Goal: Transaction & Acquisition: Purchase product/service

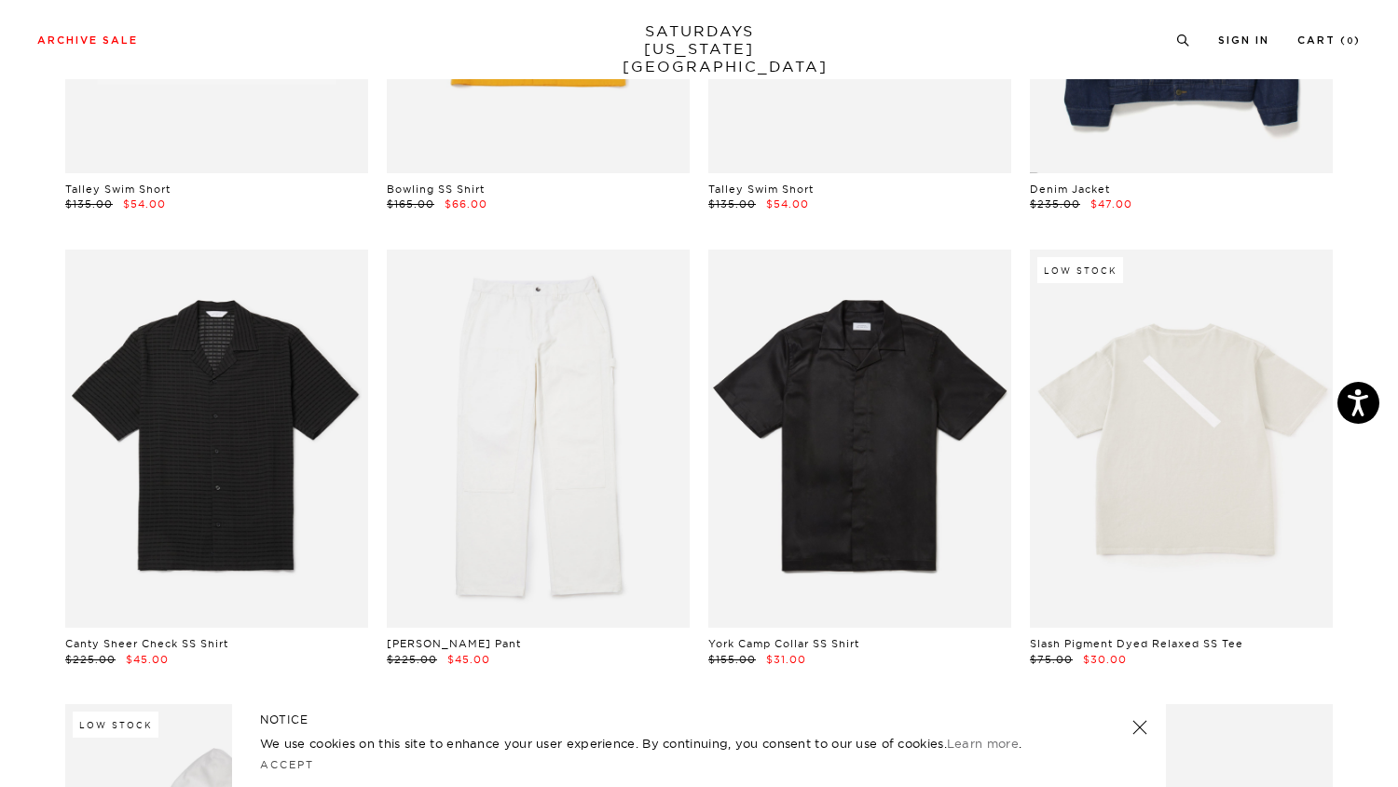
scroll to position [1309, 2]
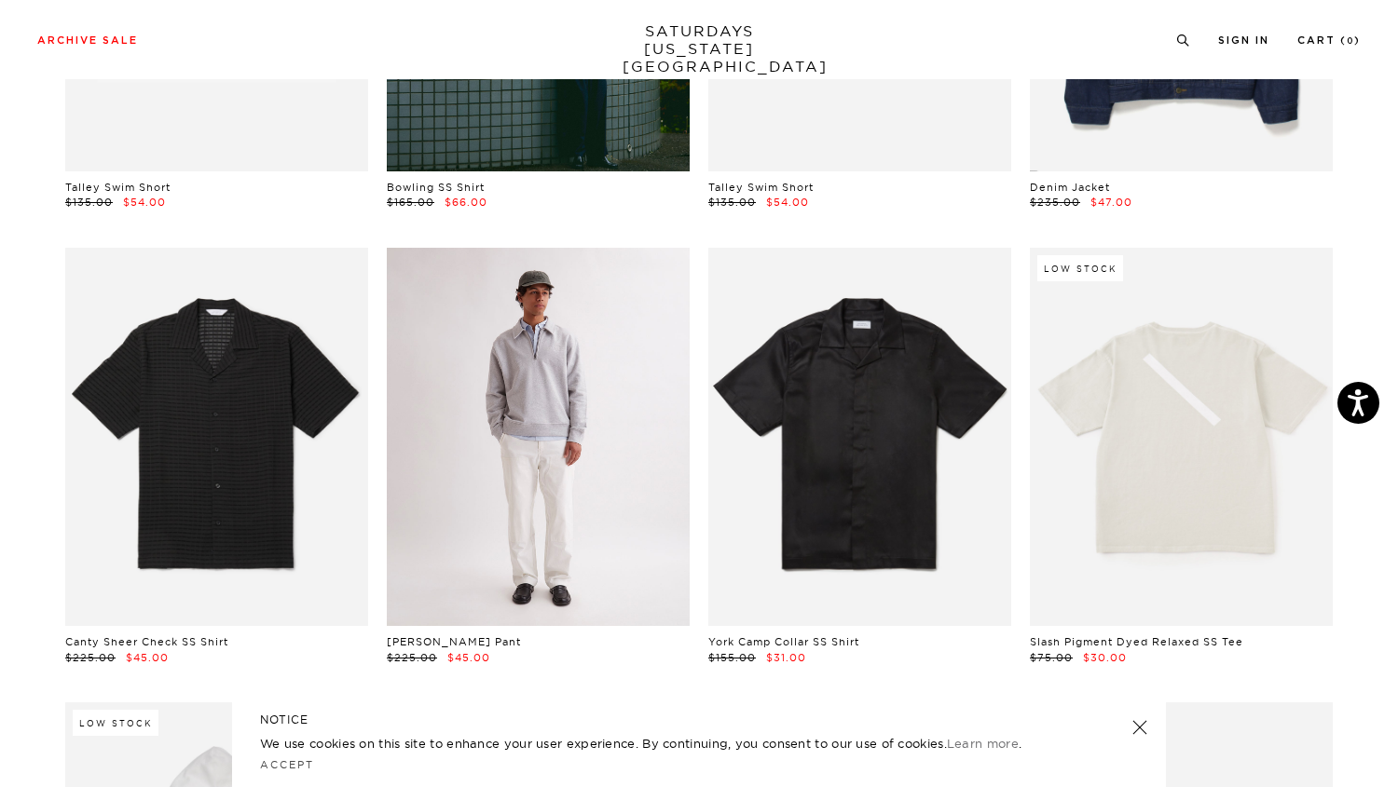
click at [545, 369] on link at bounding box center [538, 437] width 303 height 378
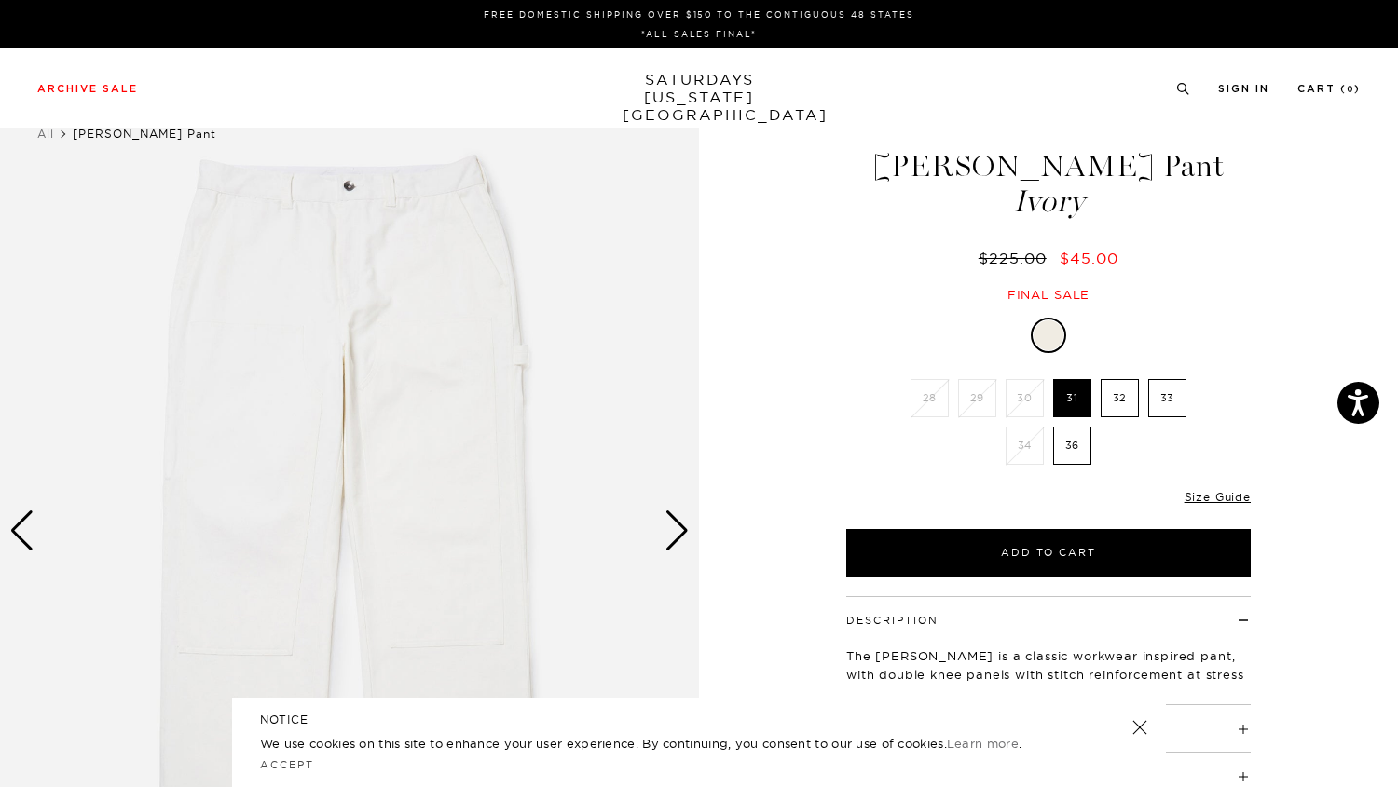
click at [682, 533] on div "Next slide" at bounding box center [676, 531] width 25 height 41
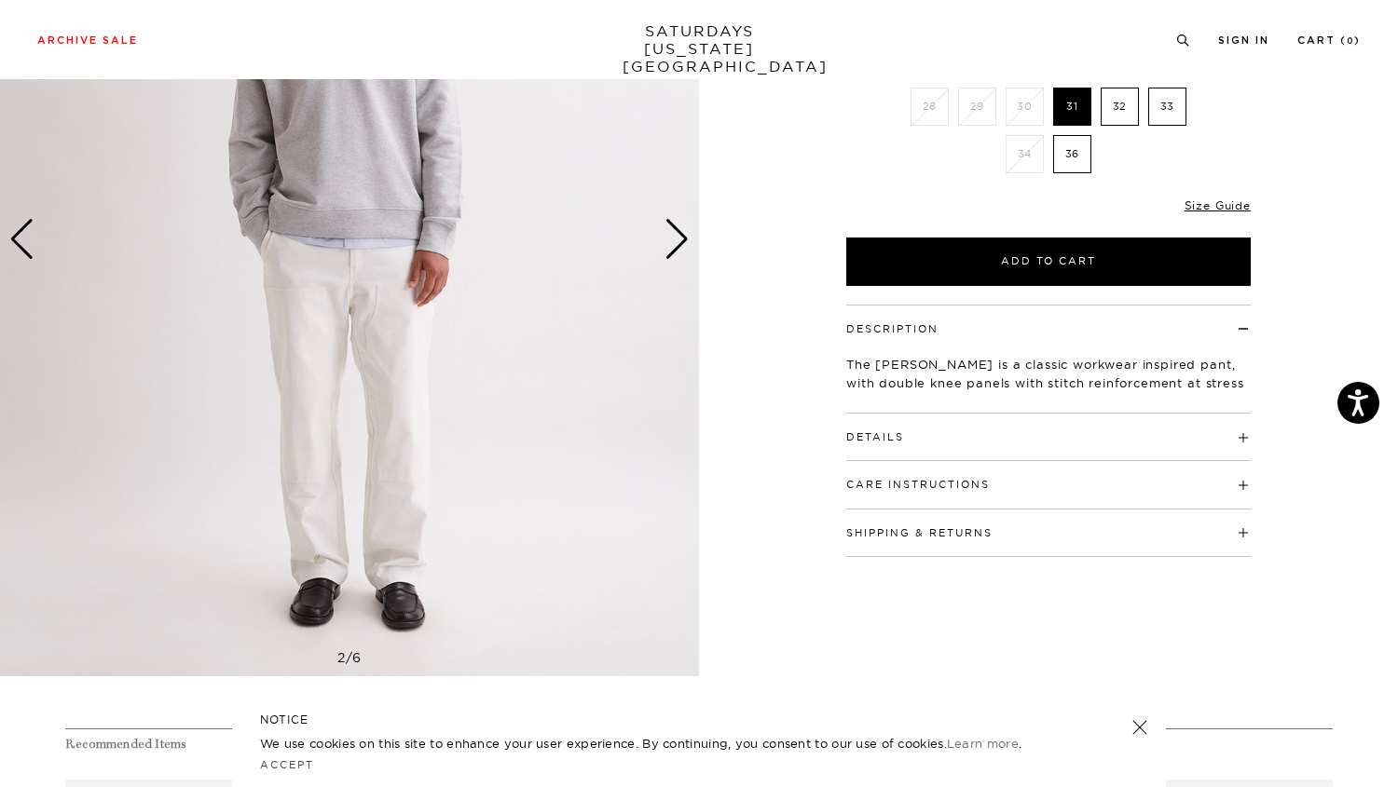
scroll to position [297, 0]
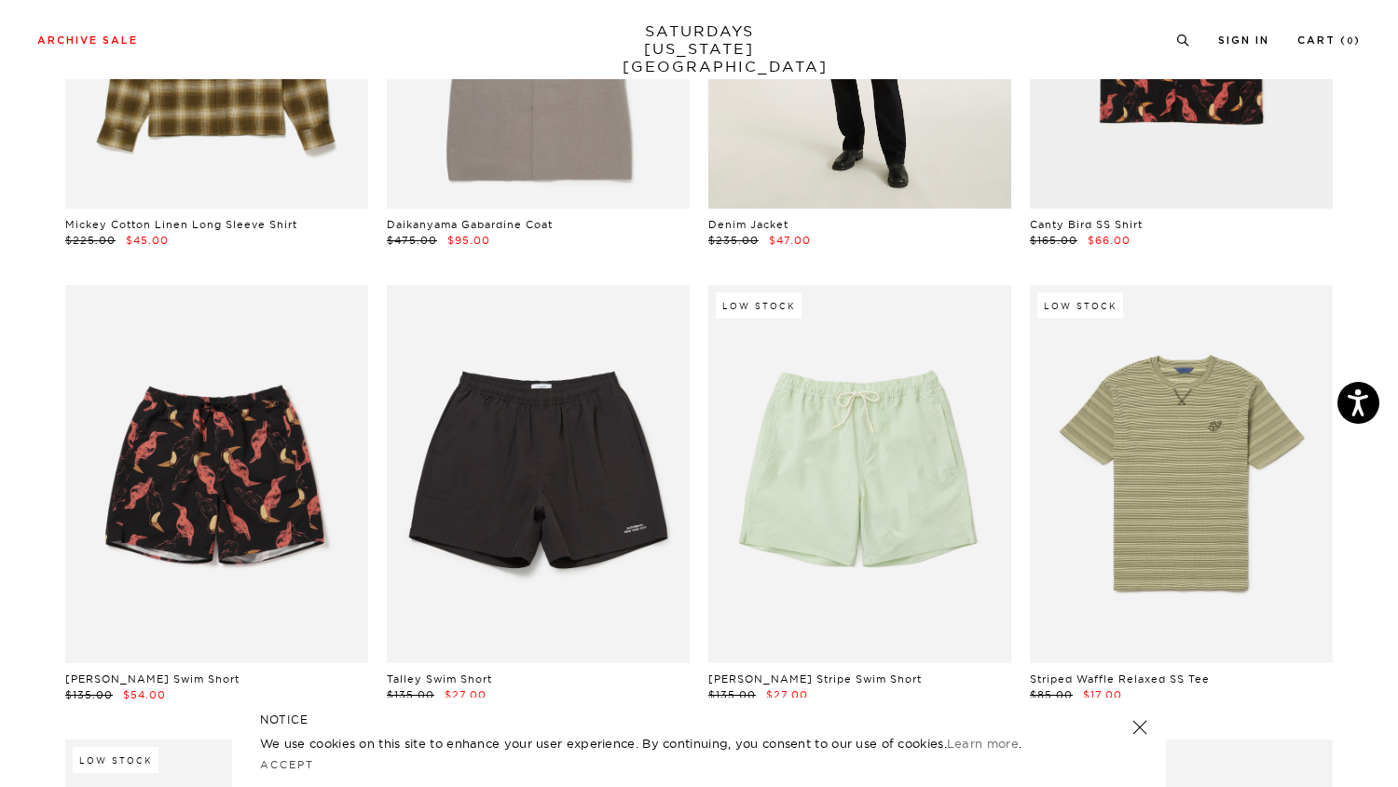
scroll to position [5424, 11]
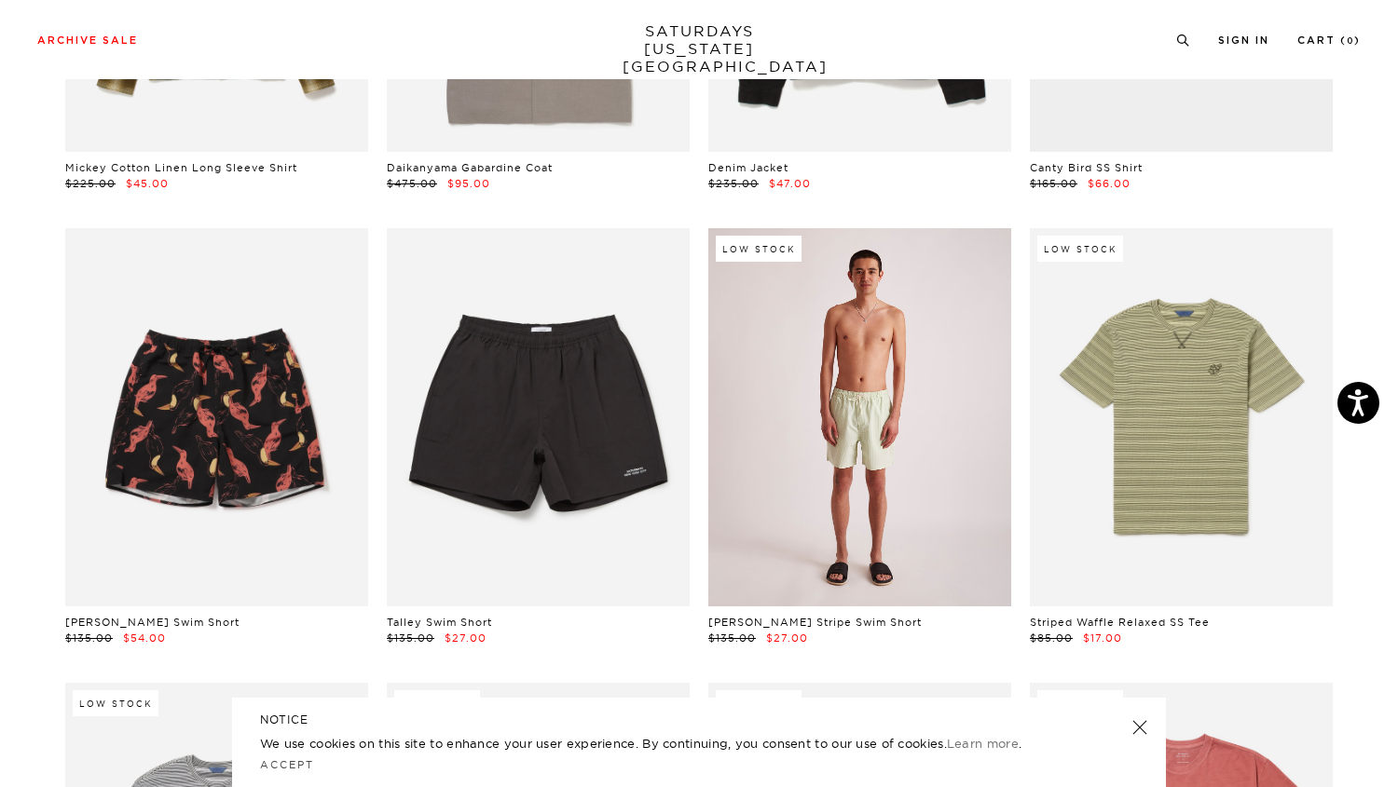
click at [860, 365] on link at bounding box center [859, 417] width 303 height 378
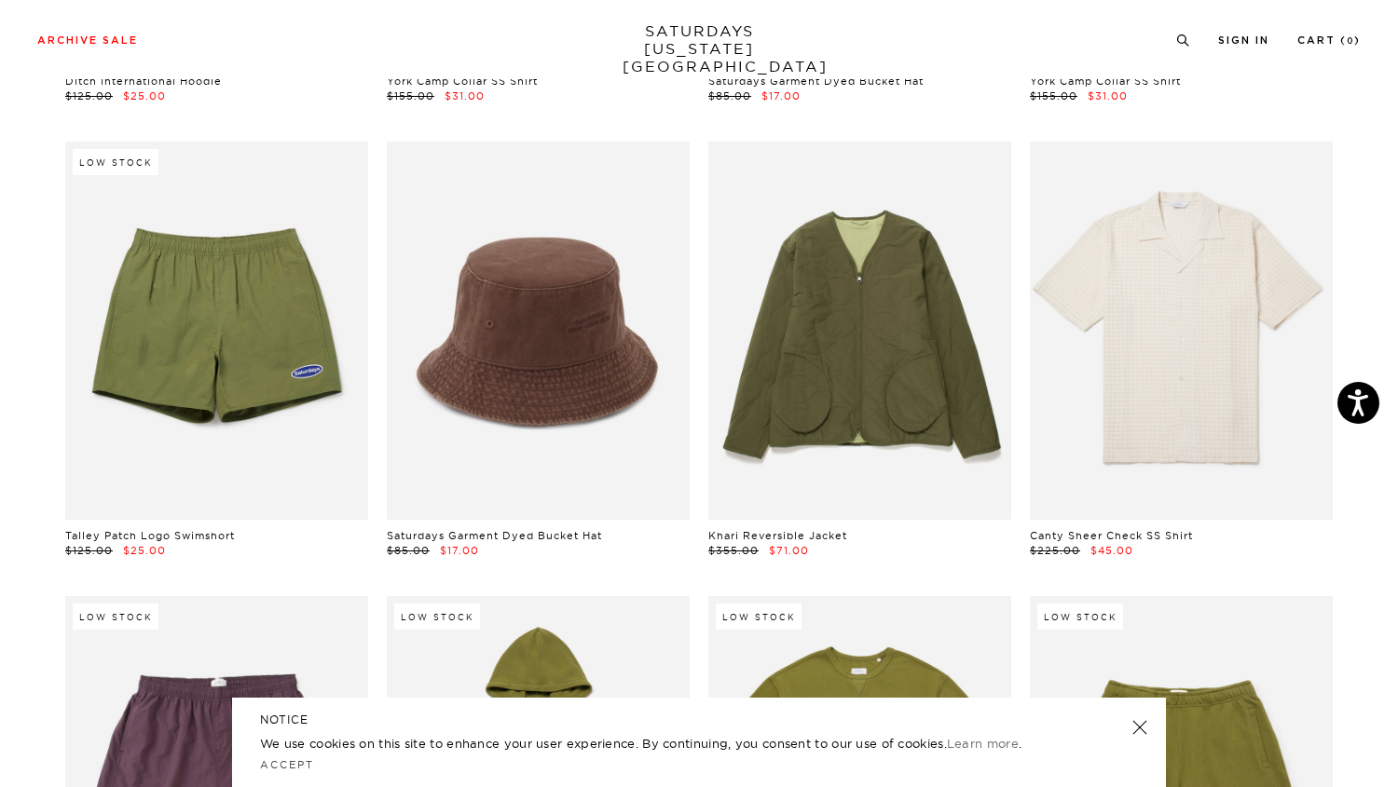
scroll to position [8292, 11]
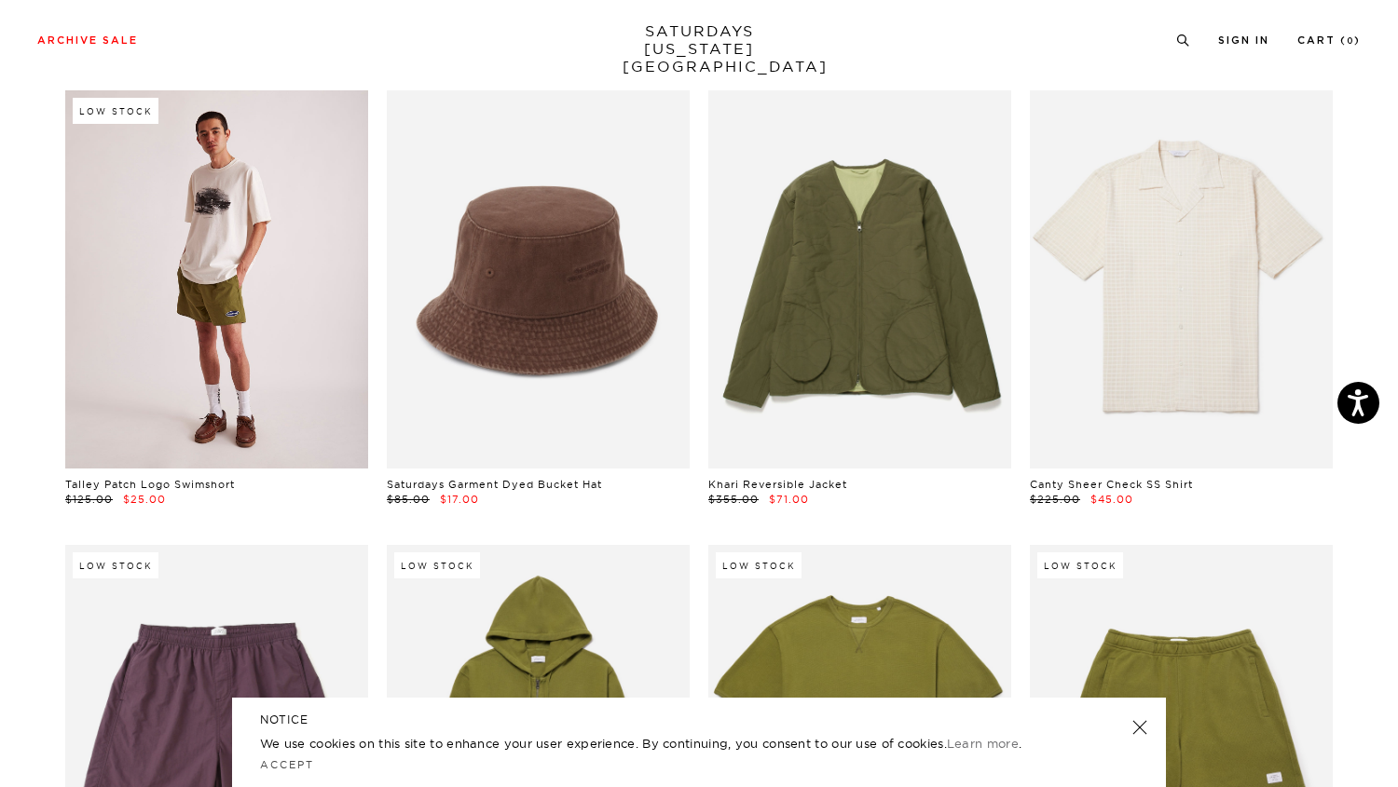
click at [301, 336] on link at bounding box center [216, 279] width 303 height 378
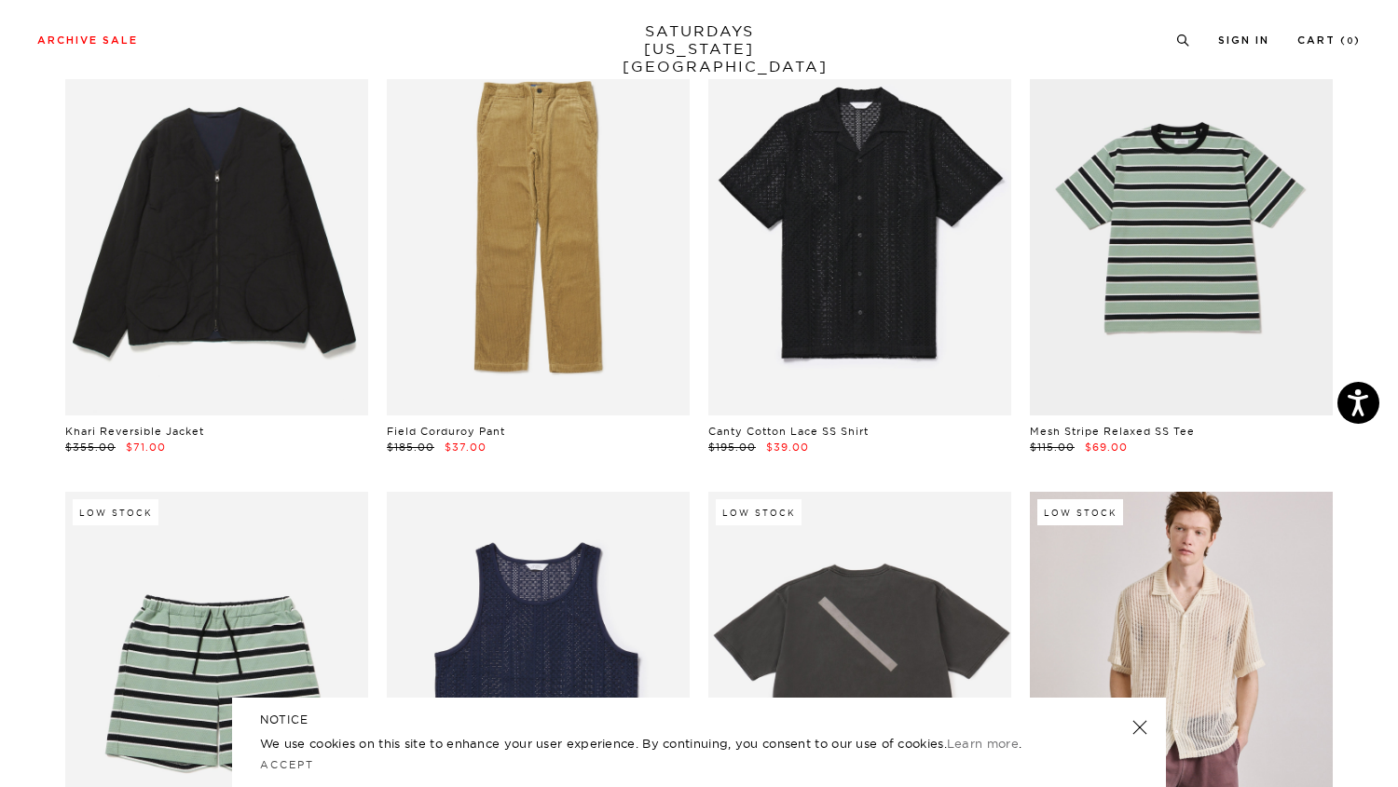
scroll to position [0, 11]
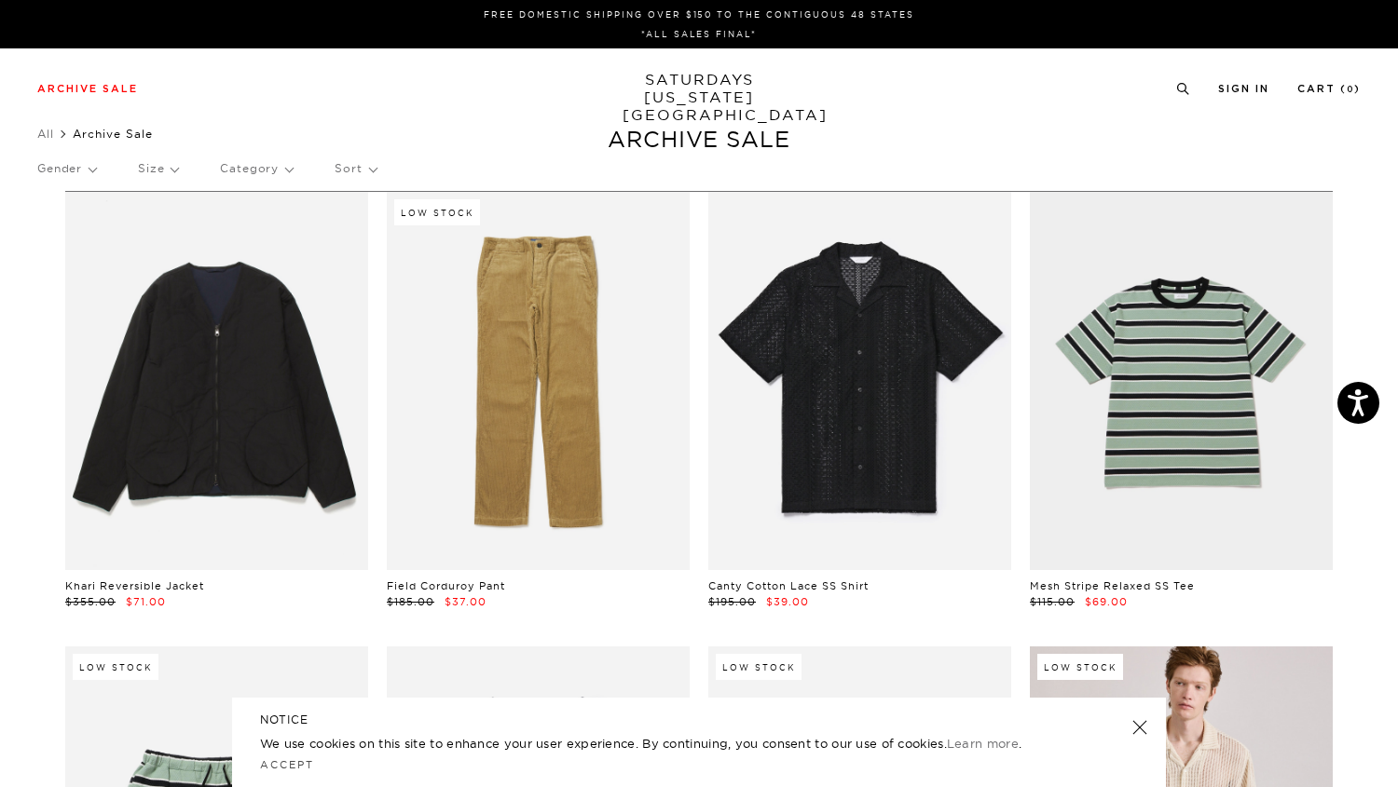
click at [145, 169] on p "Size" at bounding box center [158, 168] width 40 height 43
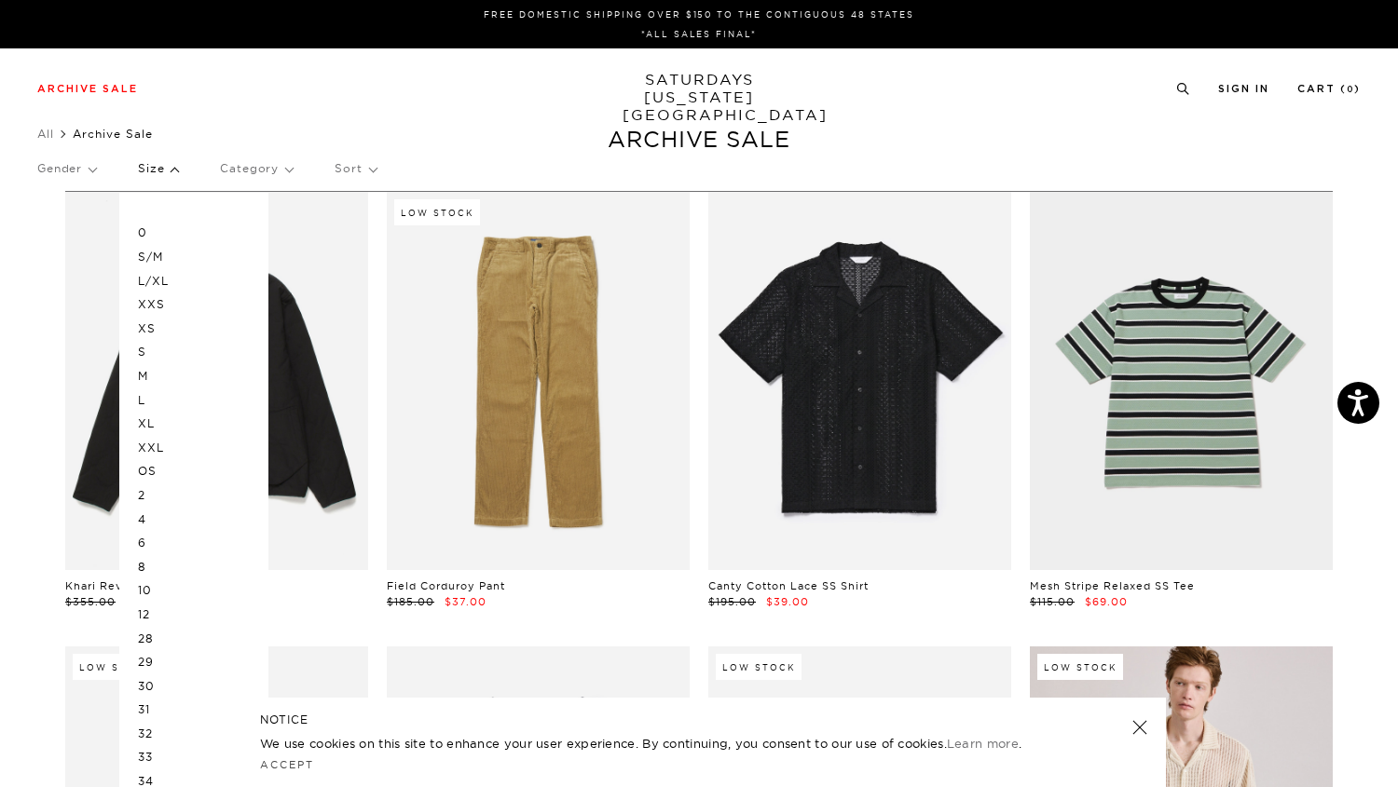
click at [138, 428] on p "XL" at bounding box center [194, 424] width 112 height 24
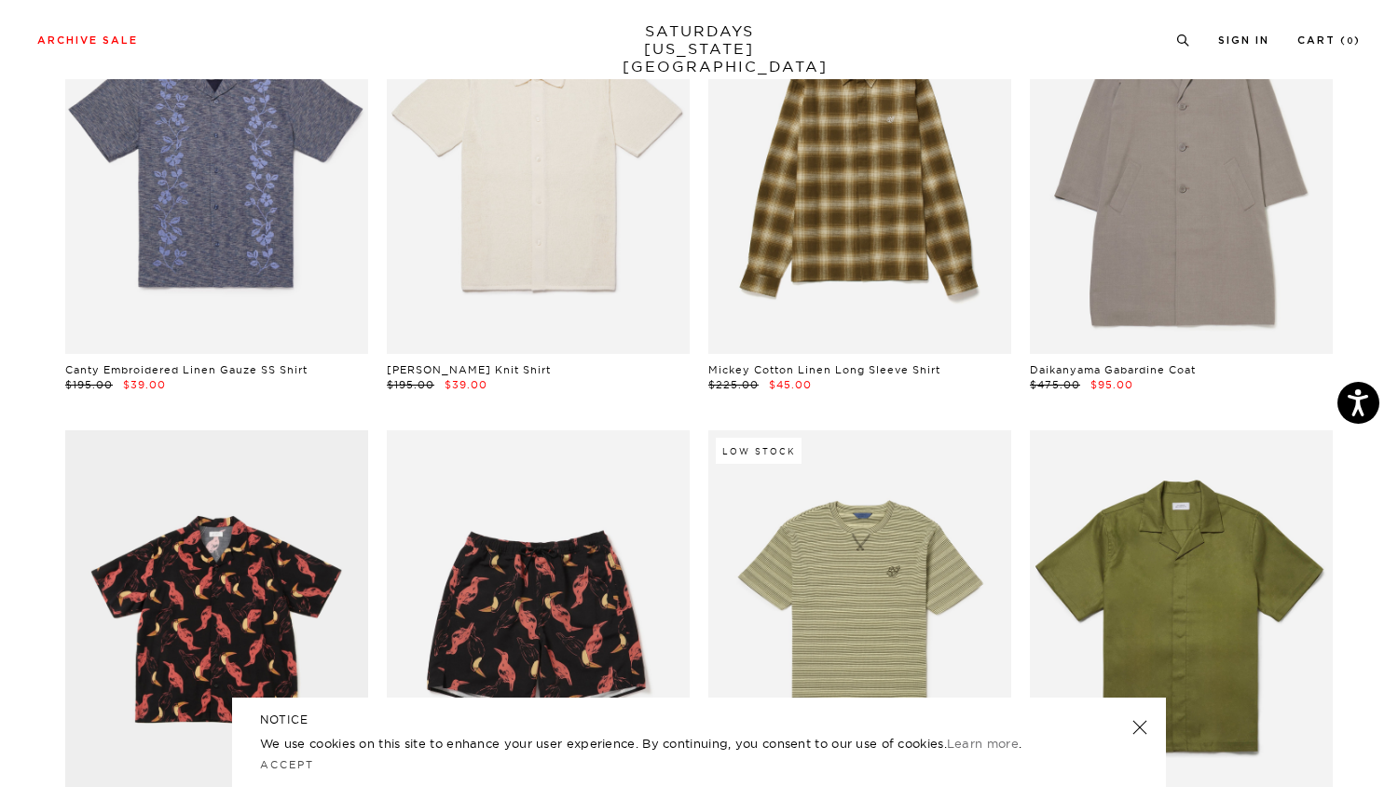
scroll to position [3001, 1]
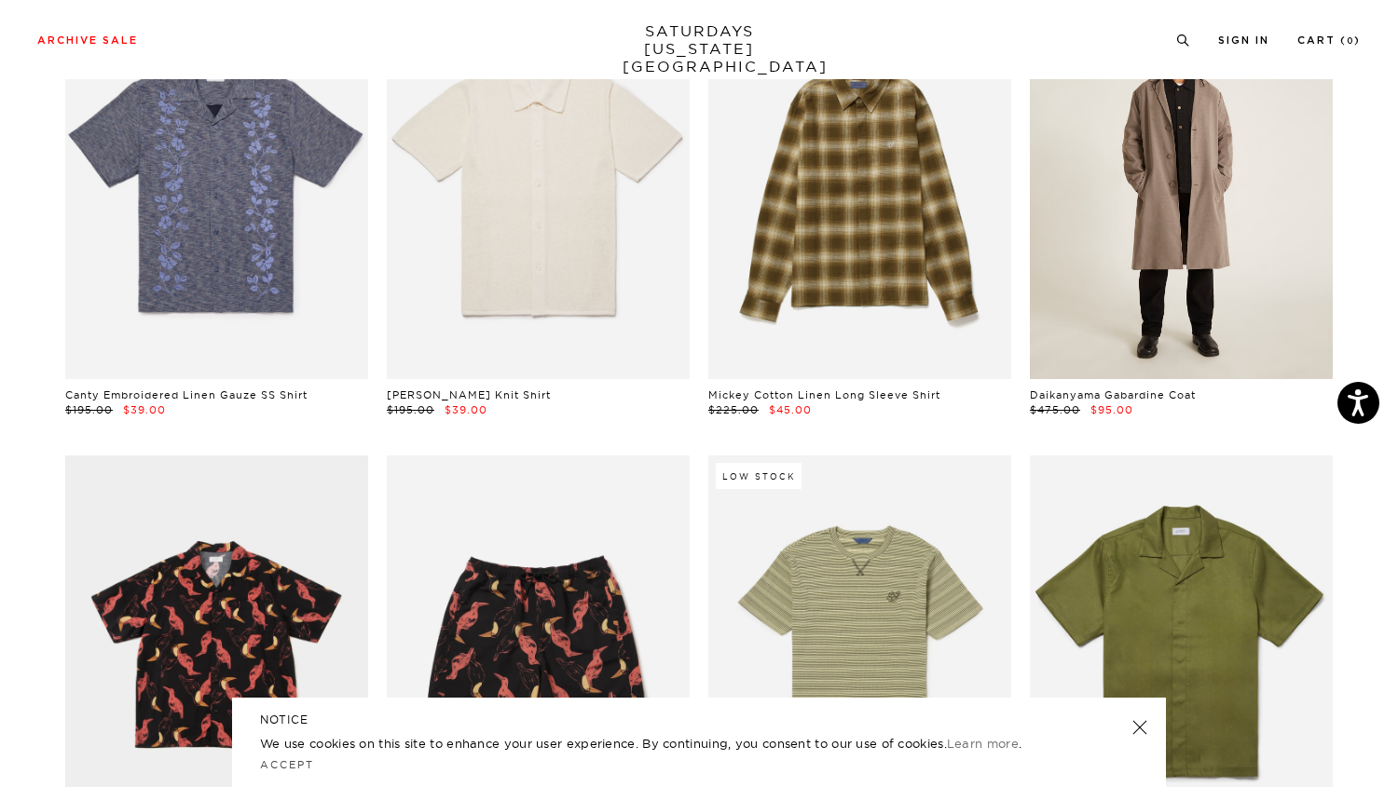
click at [1155, 226] on link at bounding box center [1181, 190] width 303 height 378
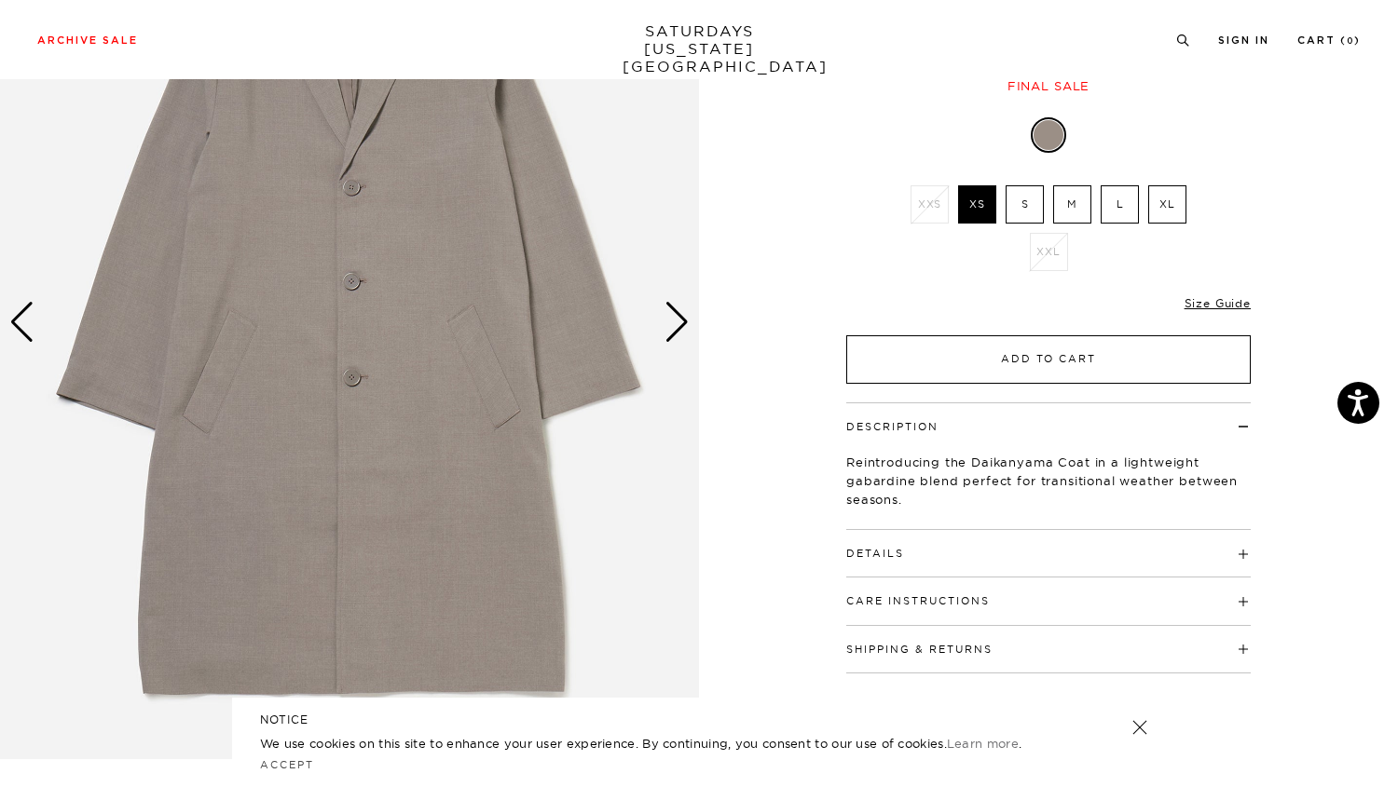
scroll to position [211, 0]
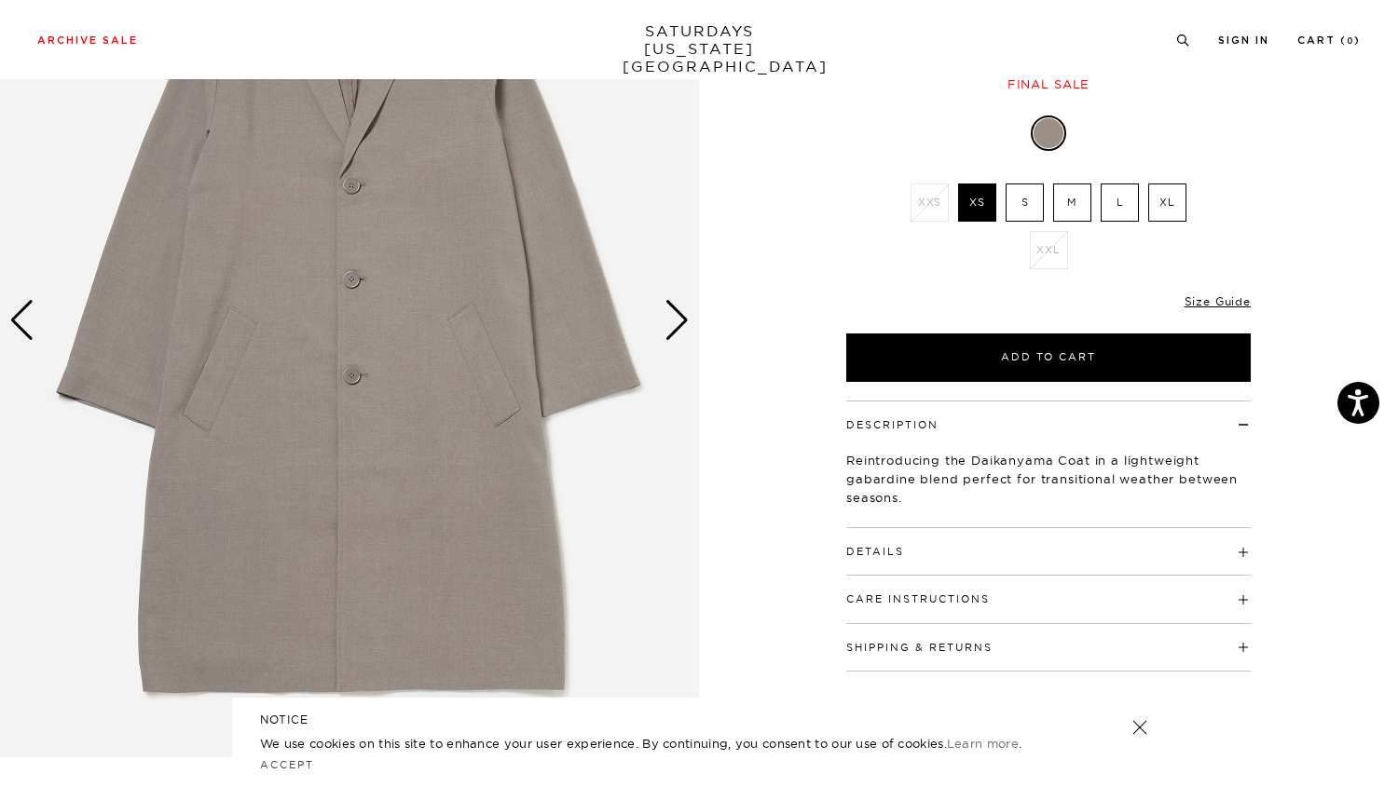
click at [1068, 548] on h4 "Details" at bounding box center [1048, 543] width 404 height 31
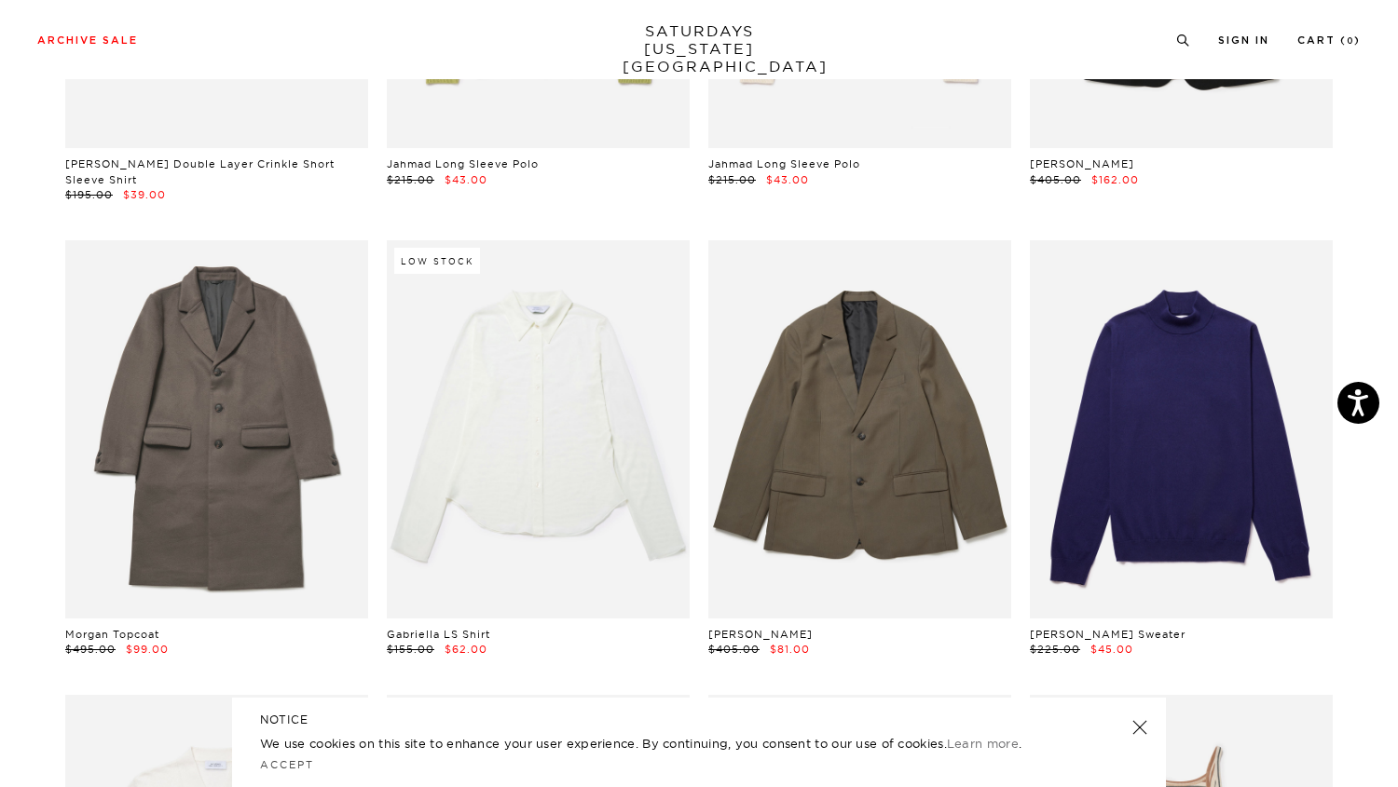
scroll to position [5574, 1]
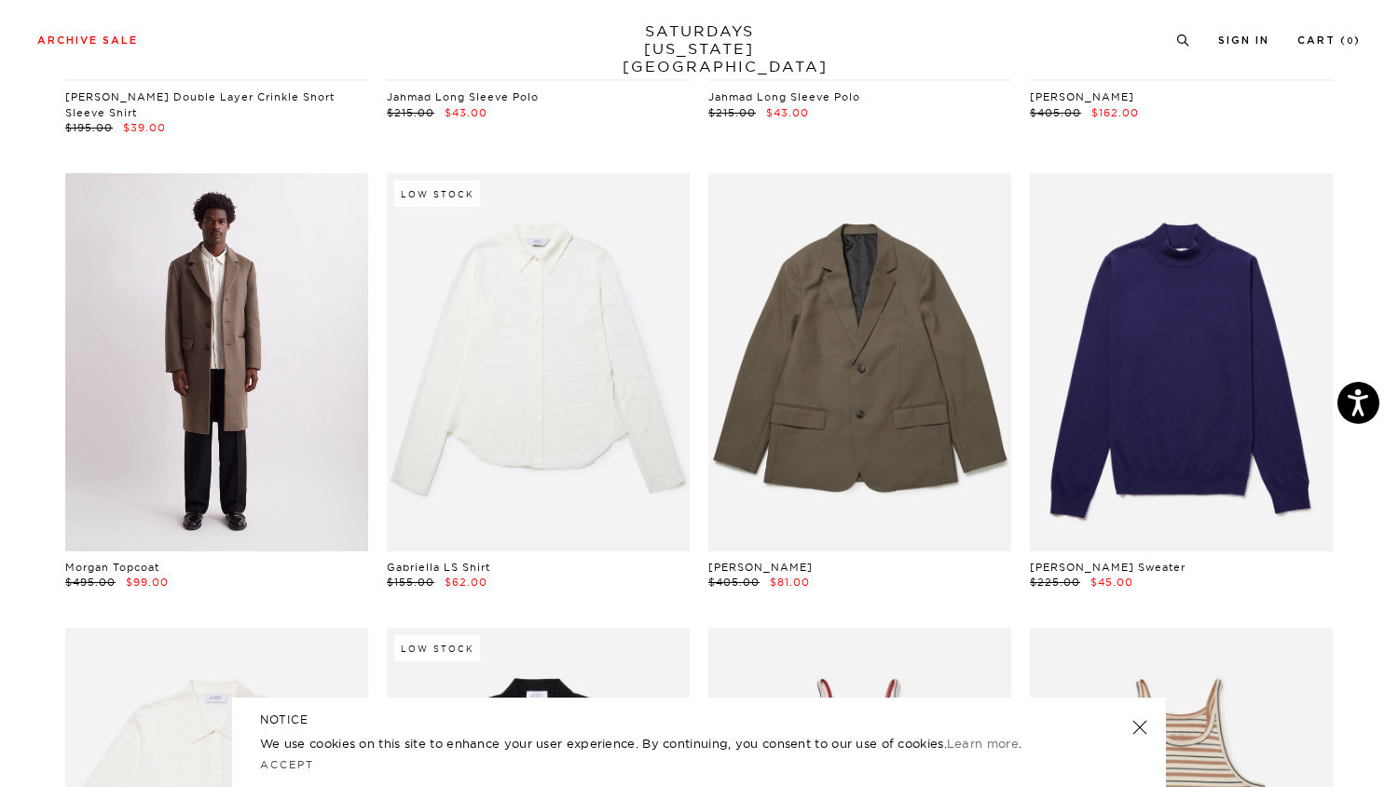
click at [316, 214] on link at bounding box center [216, 362] width 303 height 378
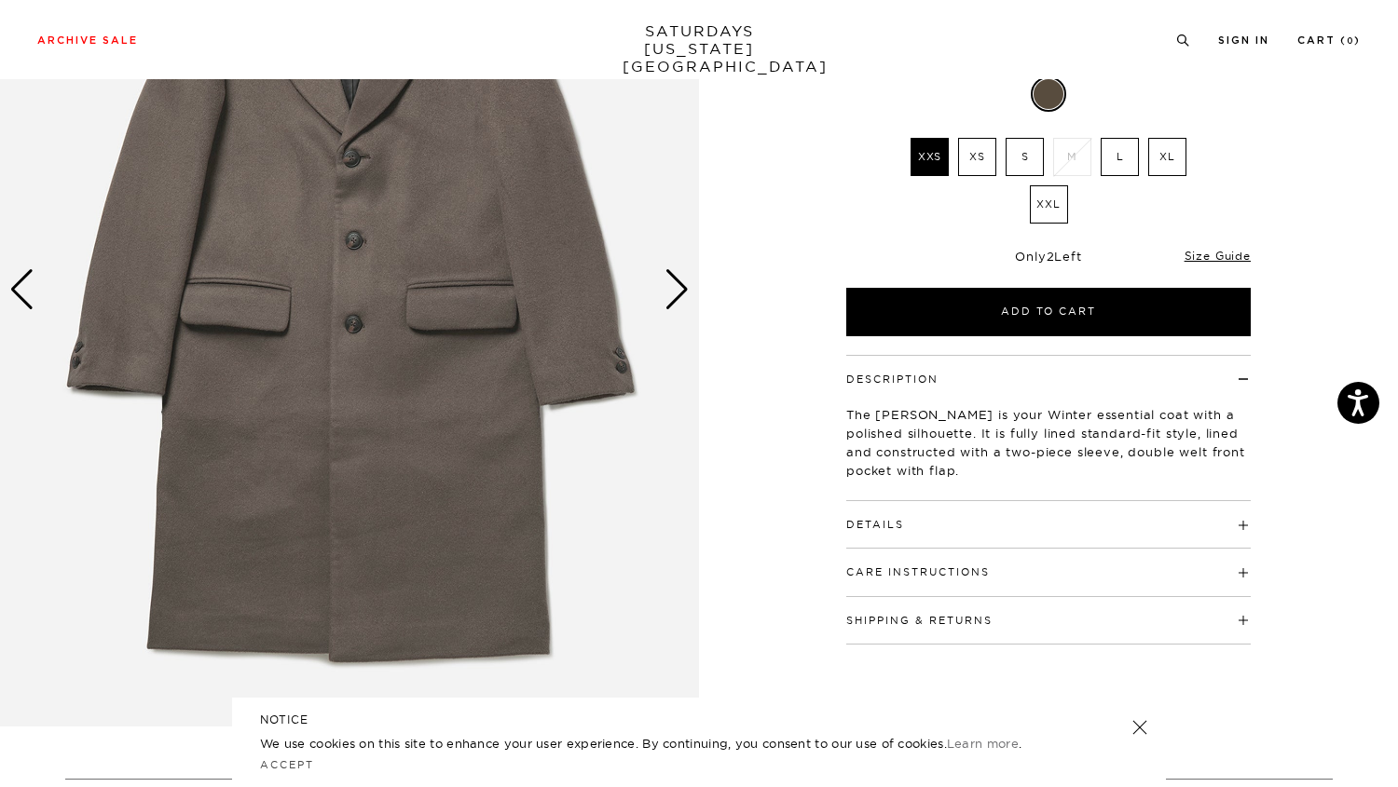
scroll to position [288, 0]
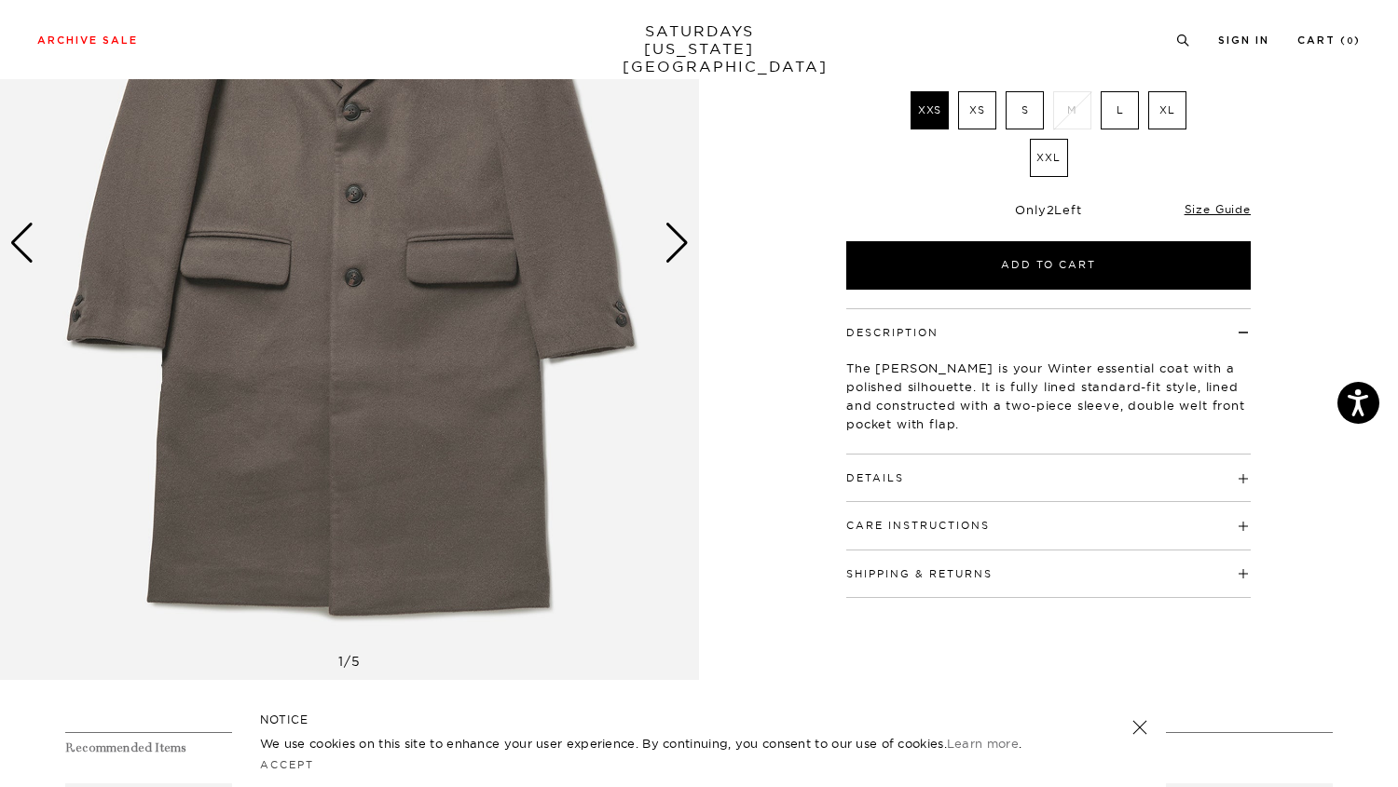
click at [978, 480] on h4 "Details" at bounding box center [1048, 470] width 404 height 31
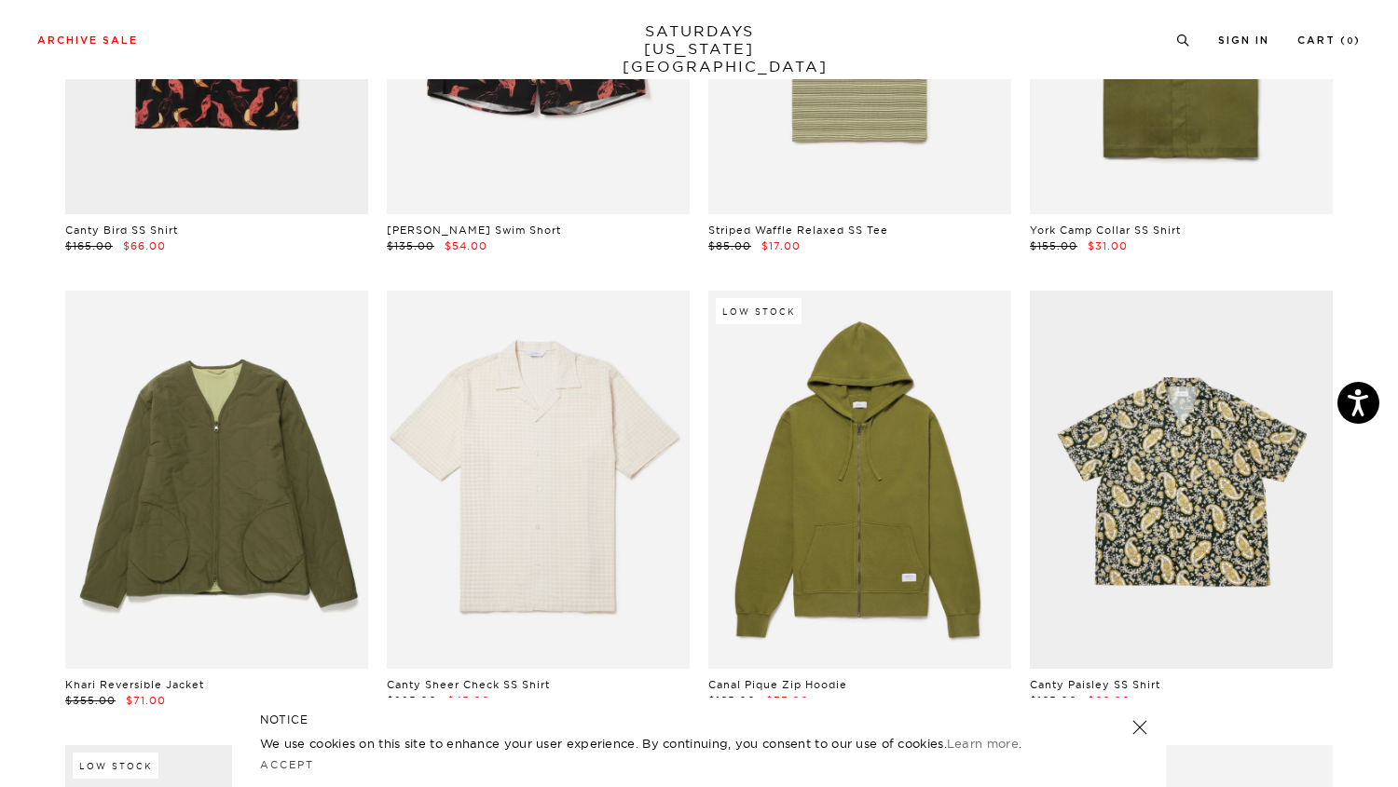
scroll to position [3634, 1]
